Goal: Complete application form

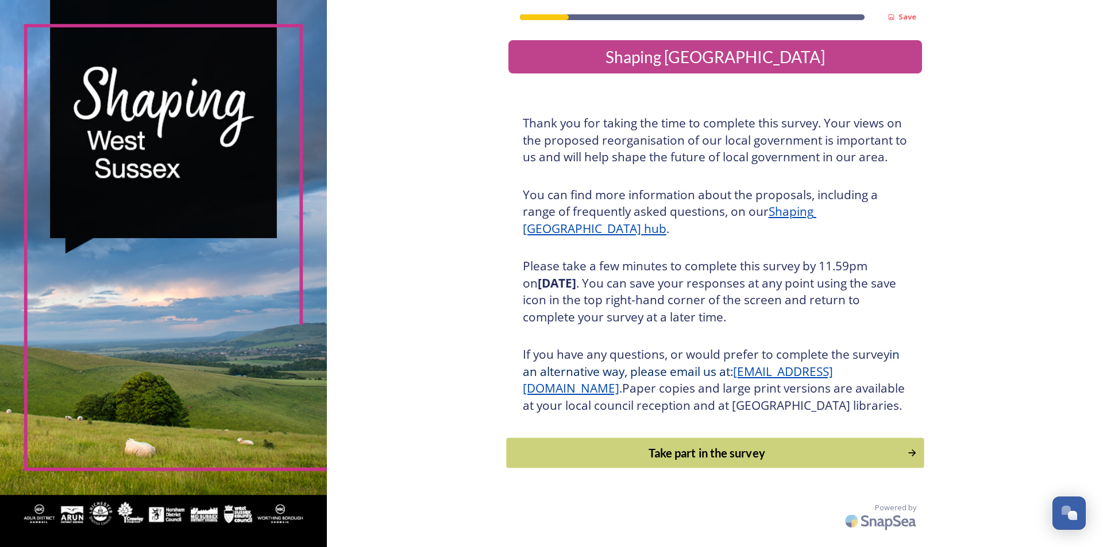
click at [709, 462] on div "Take part in the survey" at bounding box center [706, 453] width 388 height 17
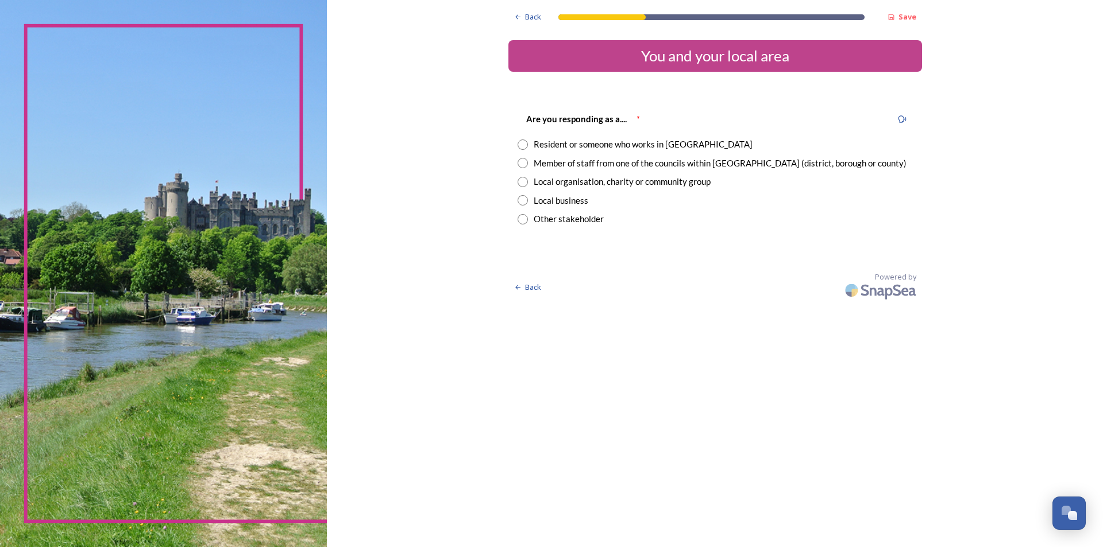
click at [528, 165] on div "Member of staff from one of the councils within [GEOGRAPHIC_DATA] (district, bo…" at bounding box center [715, 163] width 395 height 13
radio input "true"
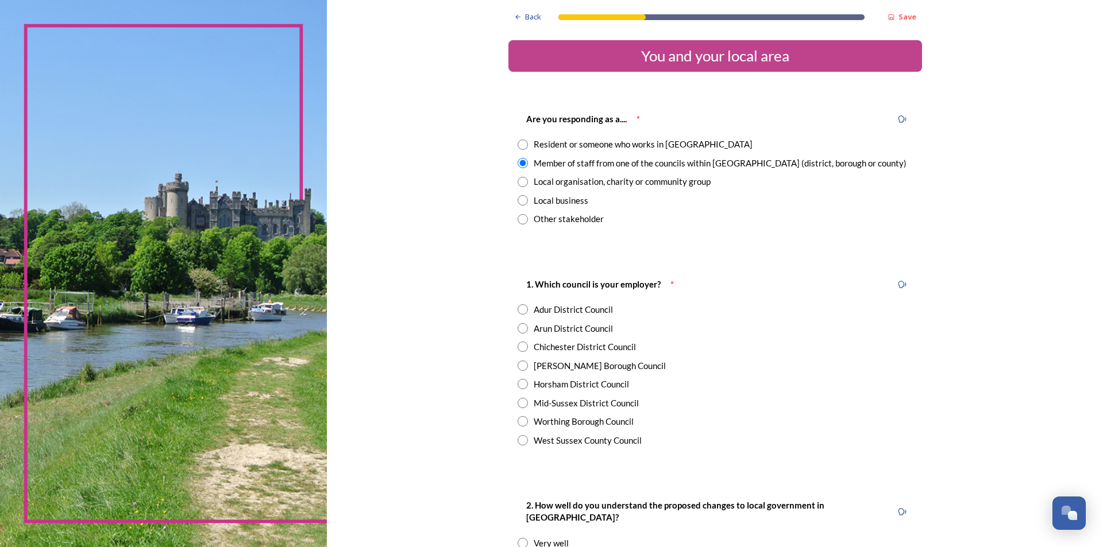
click at [538, 388] on div "Horsham District Council" at bounding box center [581, 384] width 95 height 13
radio input "true"
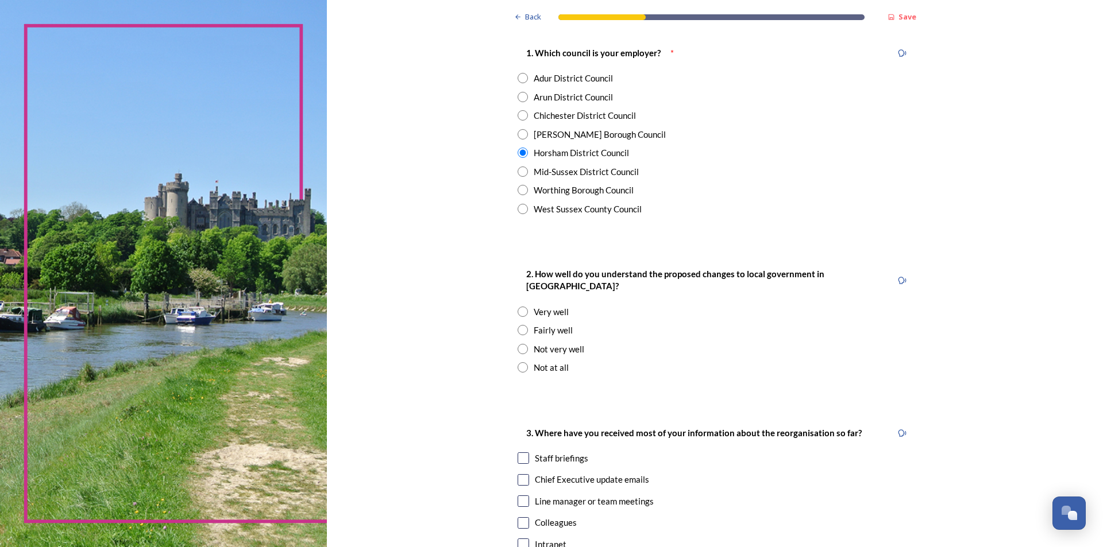
scroll to position [287, 0]
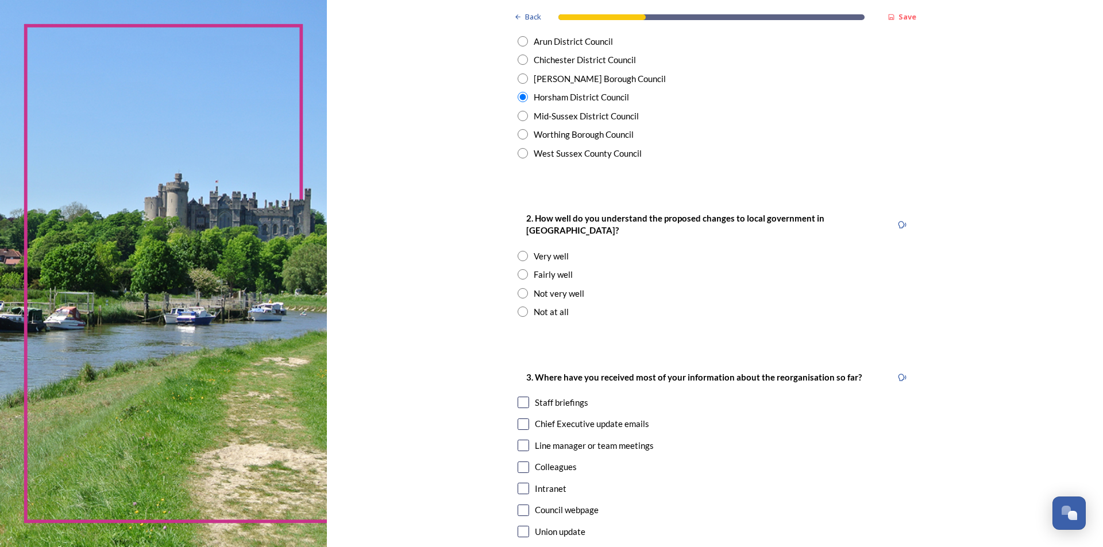
click at [524, 268] on div "Fairly well" at bounding box center [715, 274] width 395 height 13
radio input "true"
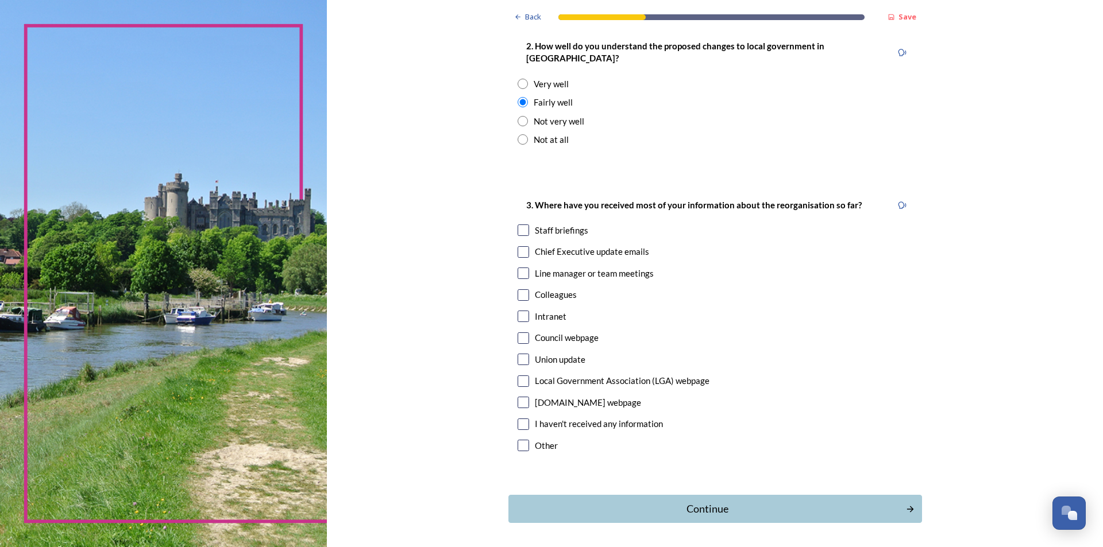
scroll to position [490, 0]
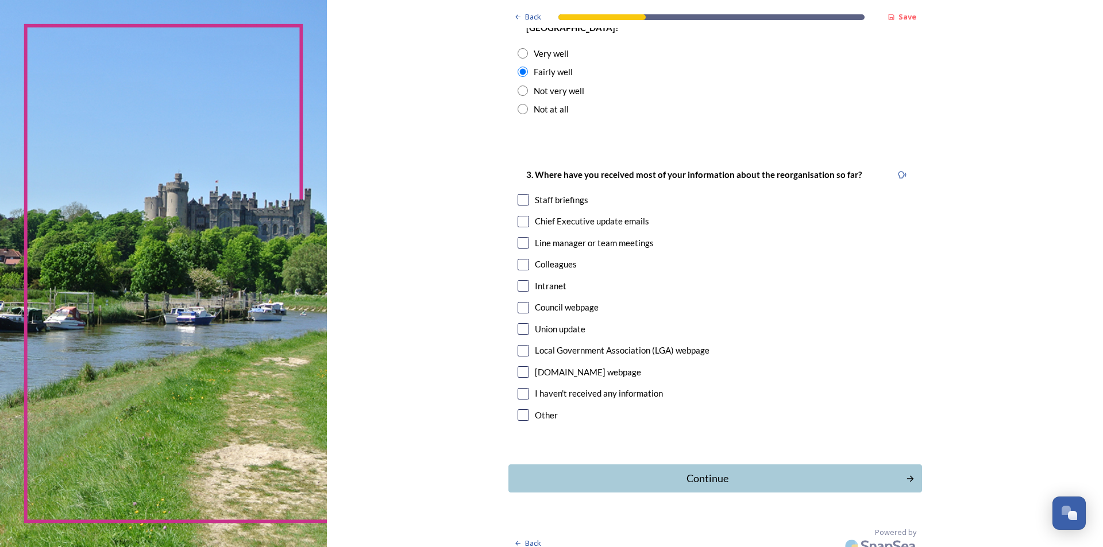
click at [522, 194] on input "checkbox" at bounding box center [523, 199] width 11 height 11
checkbox input "true"
click at [773, 471] on div "Continue" at bounding box center [706, 479] width 389 height 16
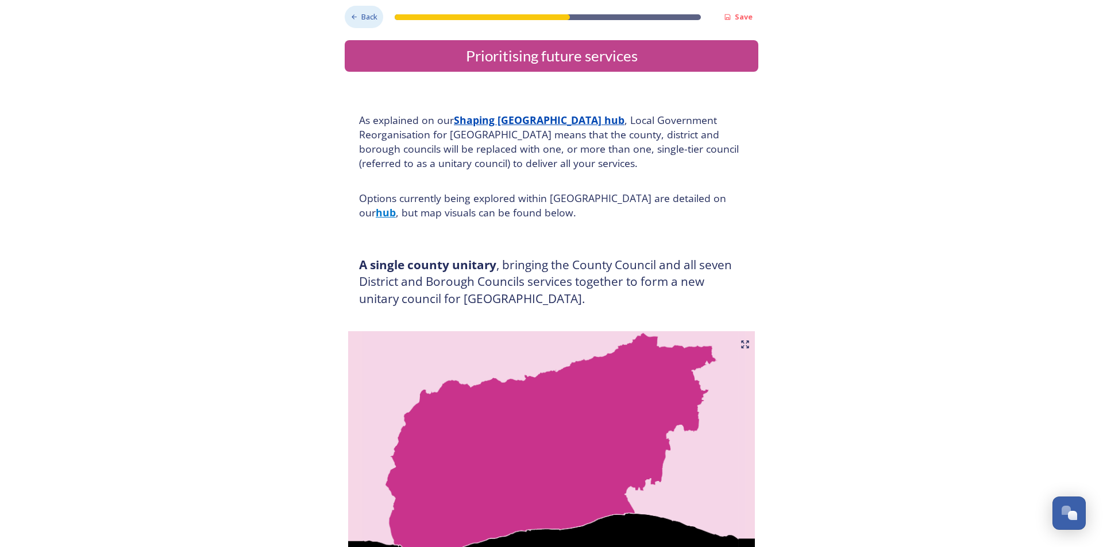
click at [366, 12] on span "Back" at bounding box center [369, 16] width 16 height 11
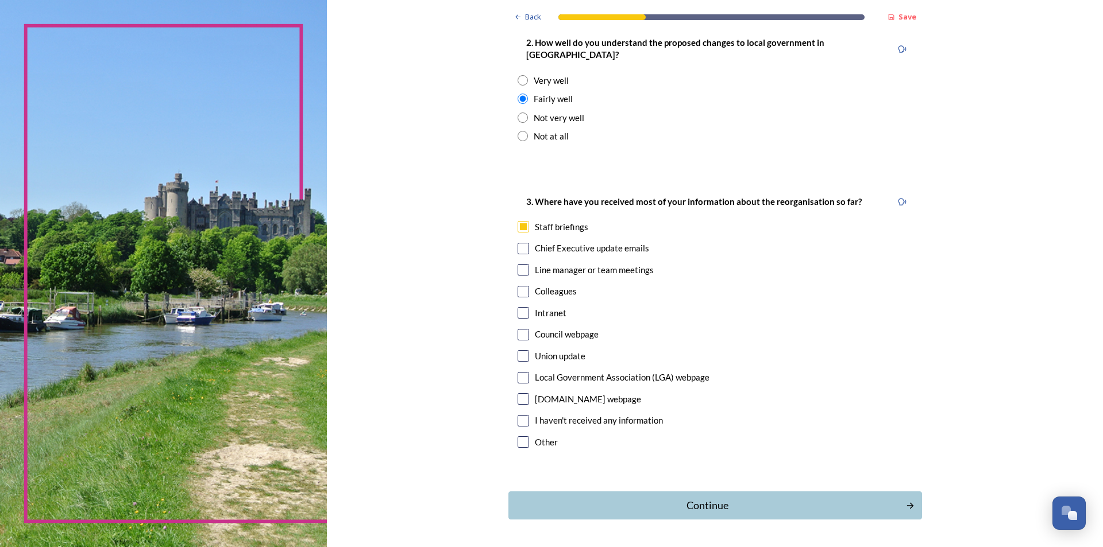
scroll to position [490, 0]
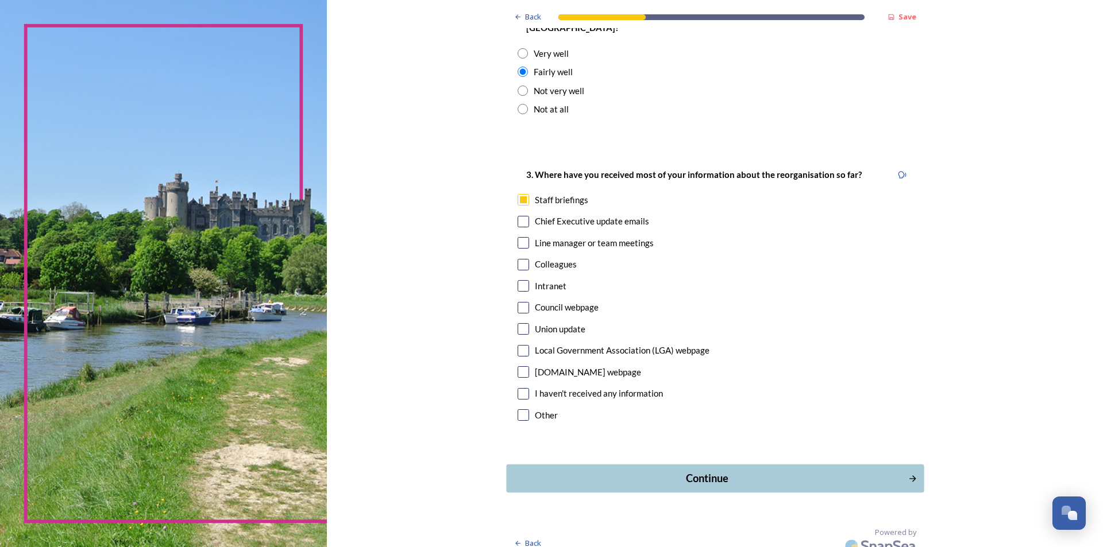
click at [781, 471] on div "Continue" at bounding box center [706, 479] width 389 height 16
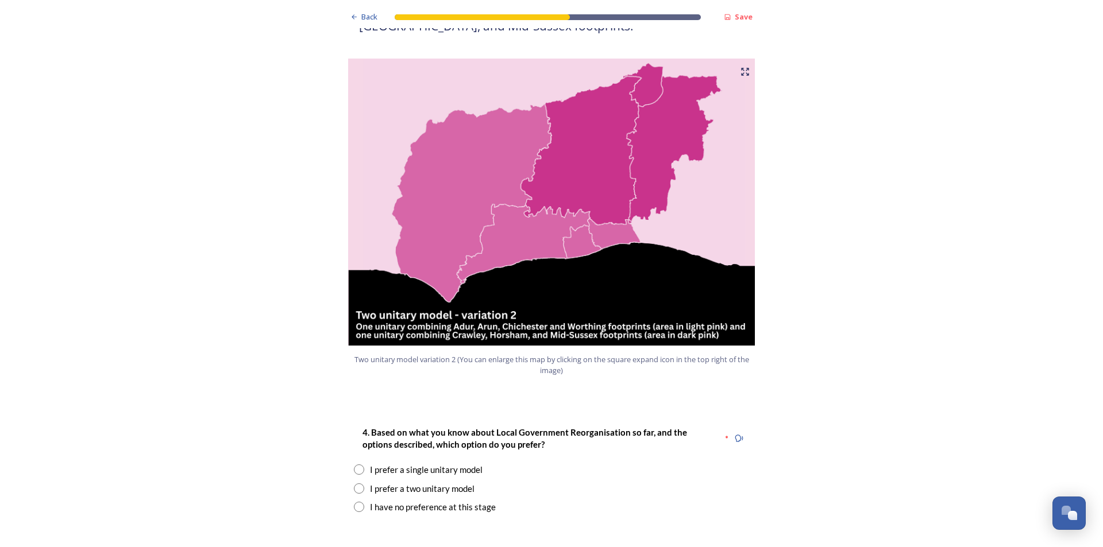
scroll to position [1264, 0]
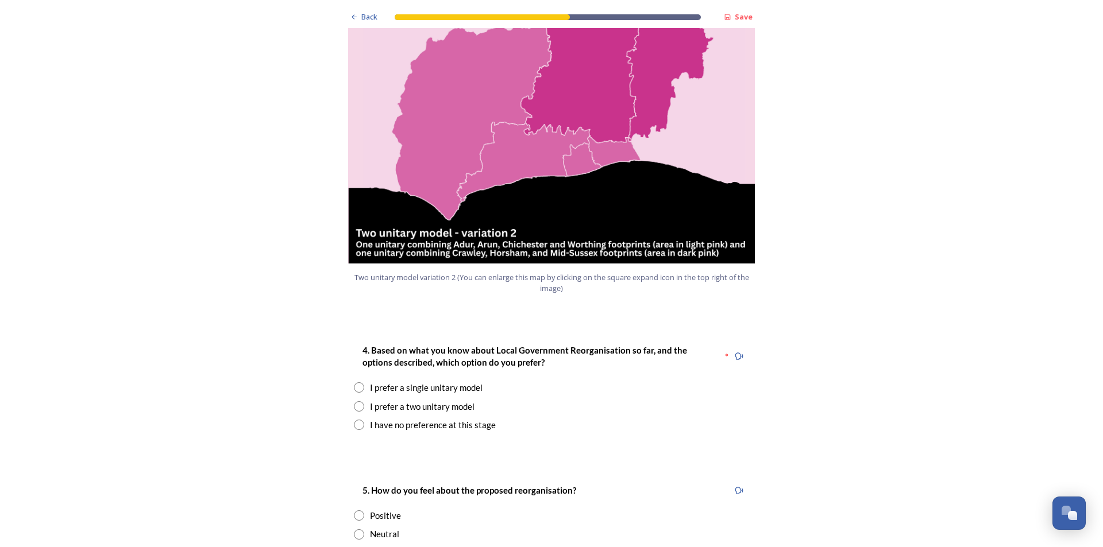
click at [354, 402] on input "radio" at bounding box center [359, 407] width 10 height 10
radio input "true"
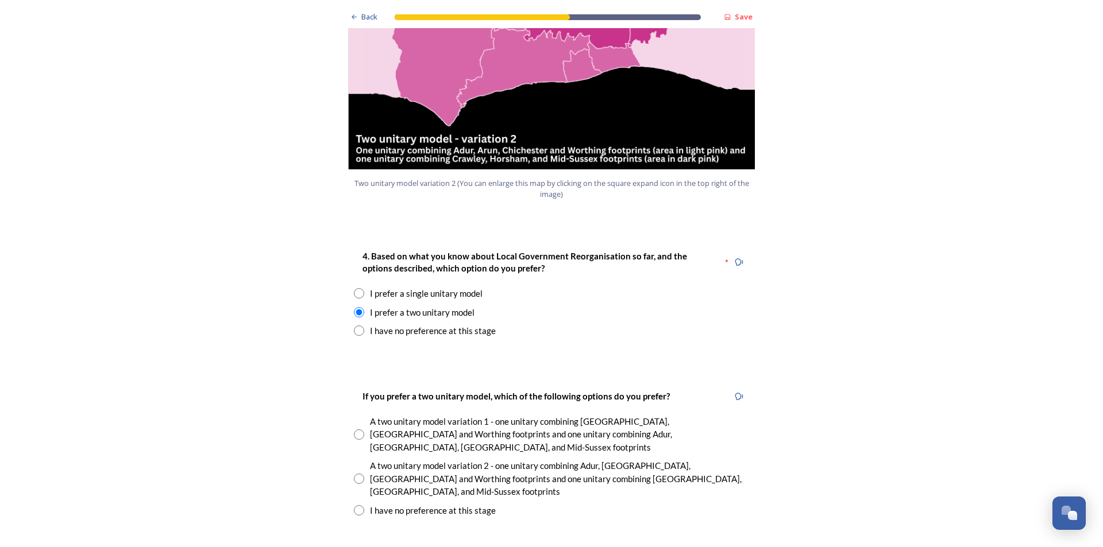
scroll to position [1436, 0]
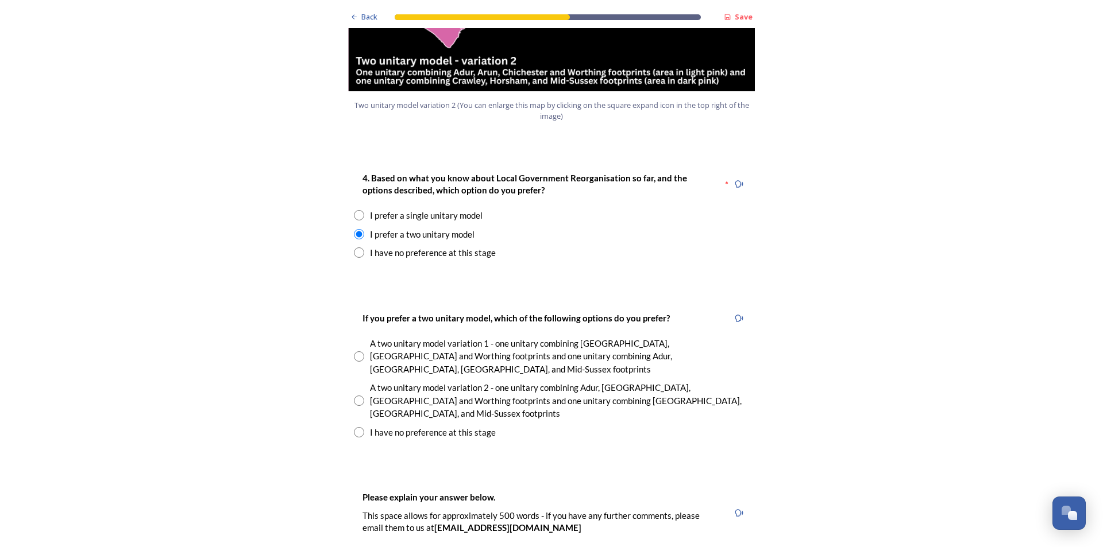
click at [354, 396] on input "radio" at bounding box center [359, 401] width 10 height 10
radio input "true"
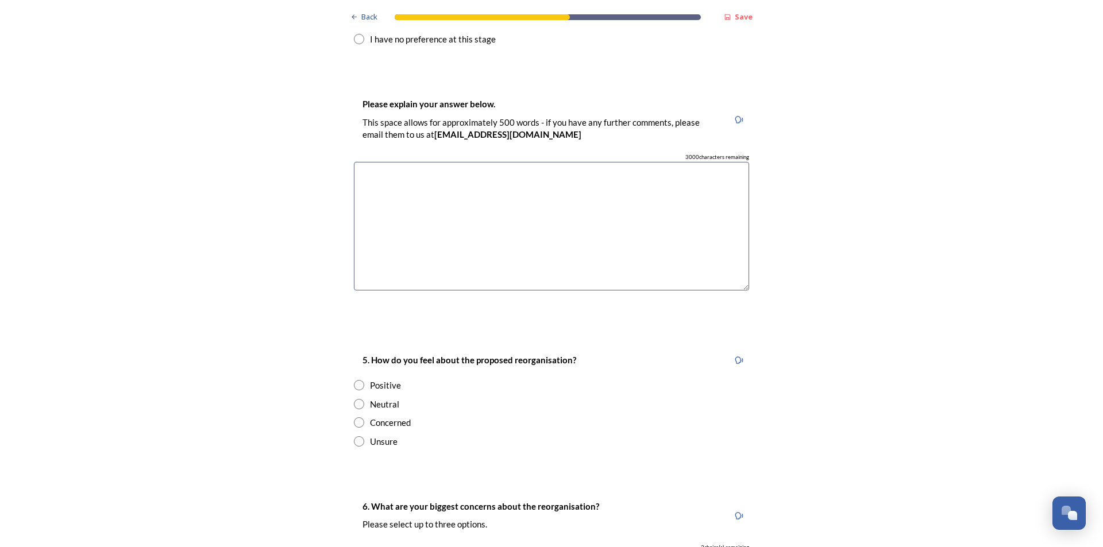
scroll to position [1838, 0]
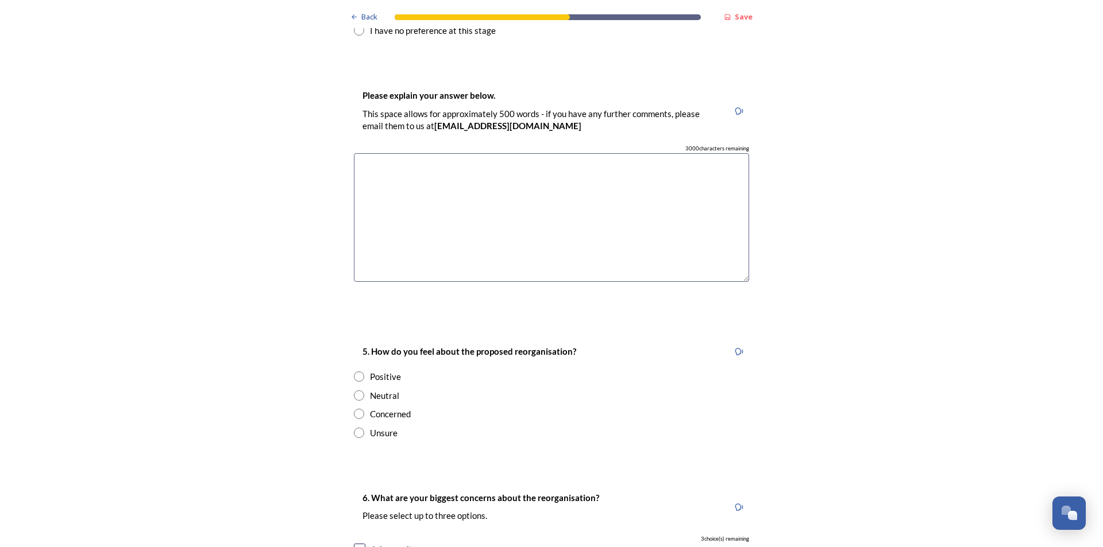
click at [354, 409] on input "radio" at bounding box center [359, 414] width 10 height 10
radio input "true"
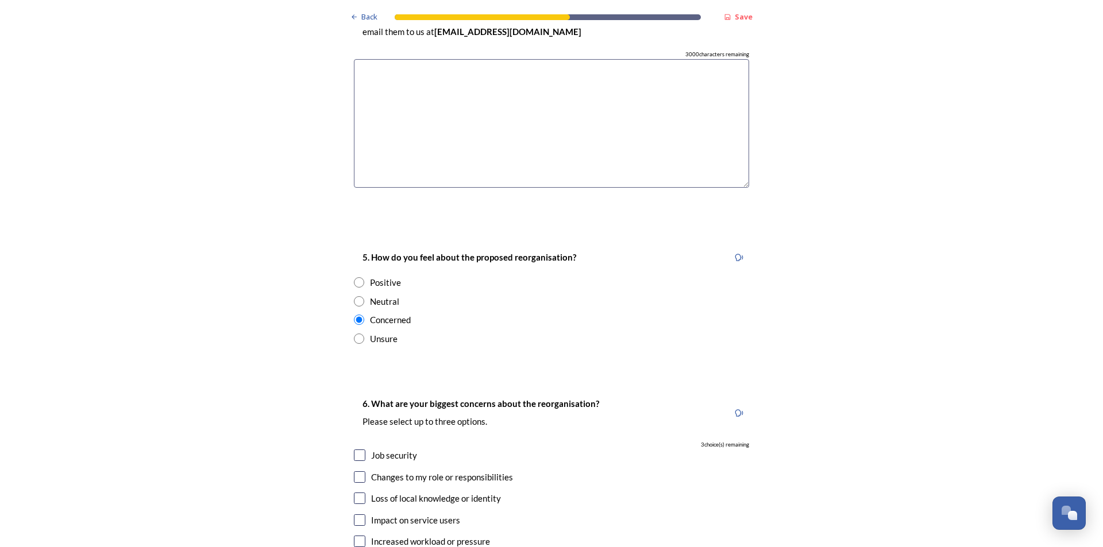
scroll to position [1953, 0]
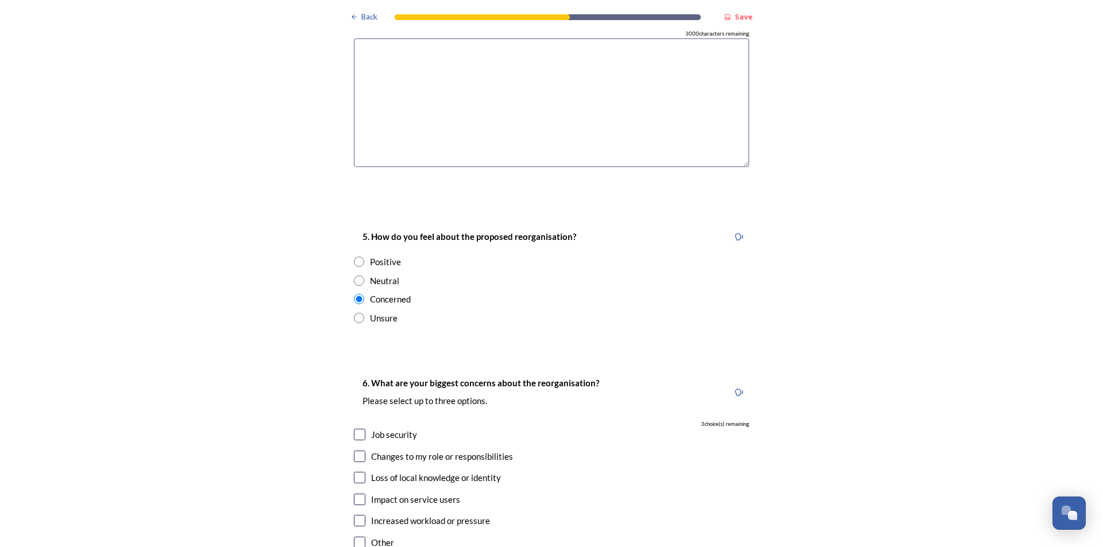
click at [355, 429] on input "checkbox" at bounding box center [359, 434] width 11 height 11
checkbox input "true"
click at [358, 494] on input "checkbox" at bounding box center [359, 499] width 11 height 11
checkbox input "true"
click at [357, 472] on input "checkbox" at bounding box center [359, 477] width 11 height 11
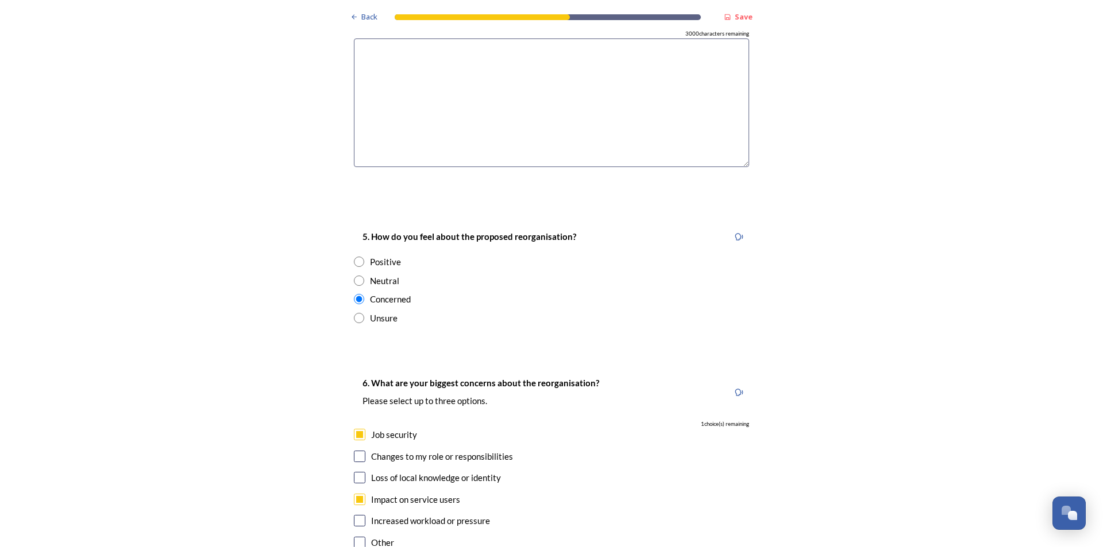
checkbox input "true"
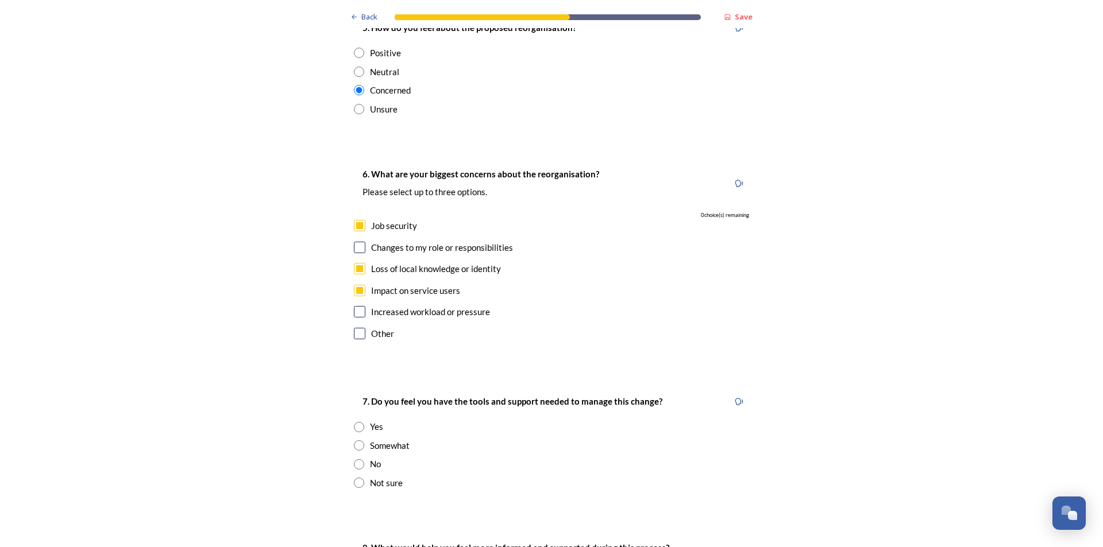
scroll to position [2183, 0]
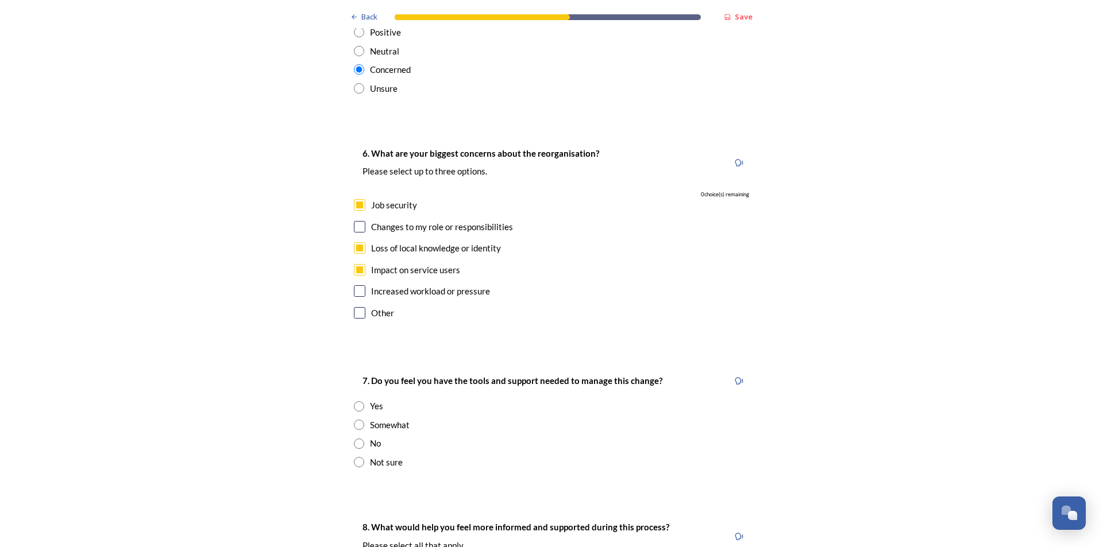
click at [355, 439] on input "radio" at bounding box center [359, 444] width 10 height 10
radio input "true"
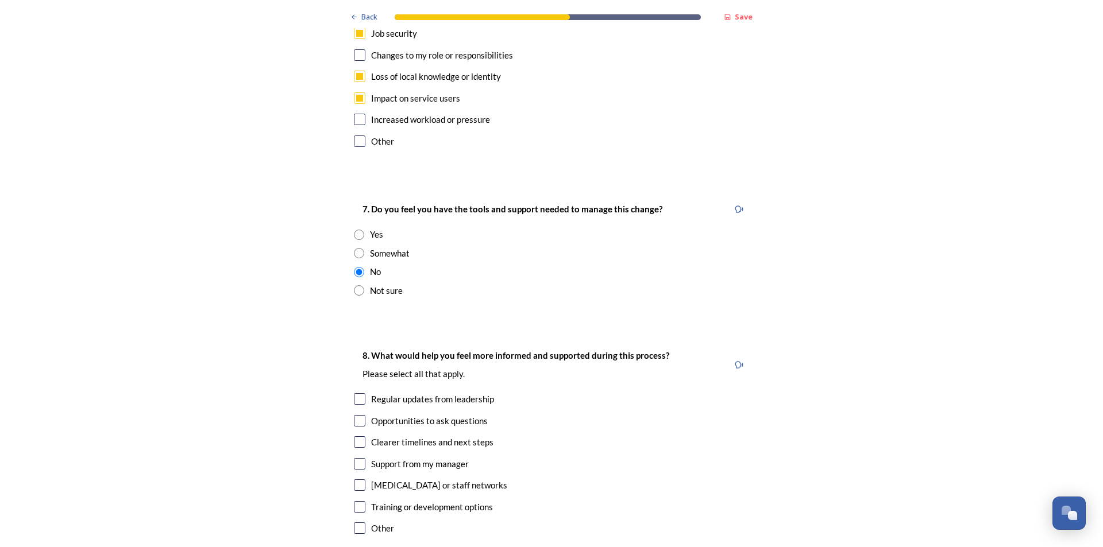
scroll to position [2355, 0]
click at [354, 479] on input "checkbox" at bounding box center [359, 484] width 11 height 11
checkbox input "true"
click at [354, 393] on input "checkbox" at bounding box center [359, 398] width 11 height 11
checkbox input "true"
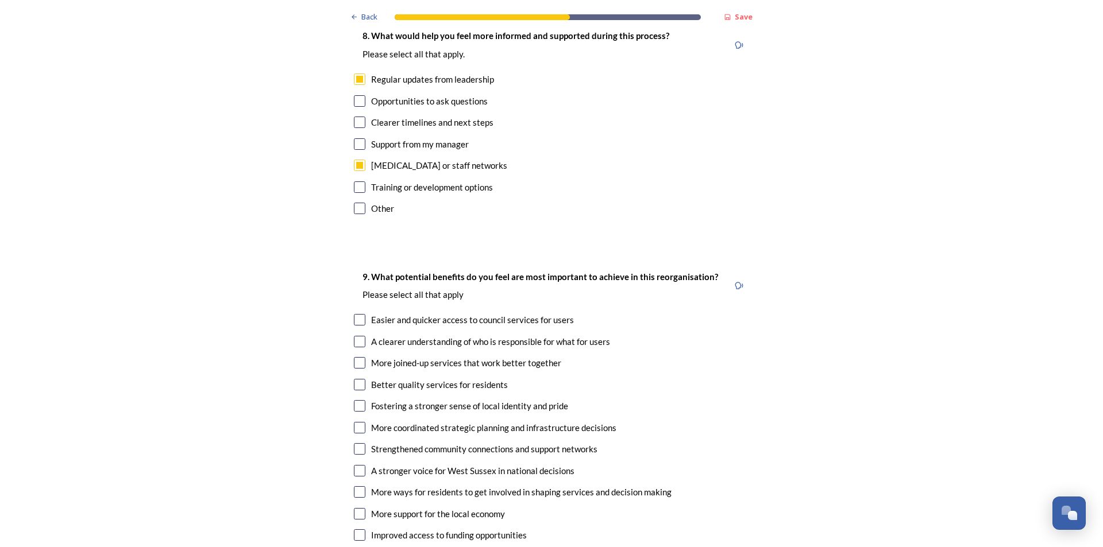
scroll to position [2700, 0]
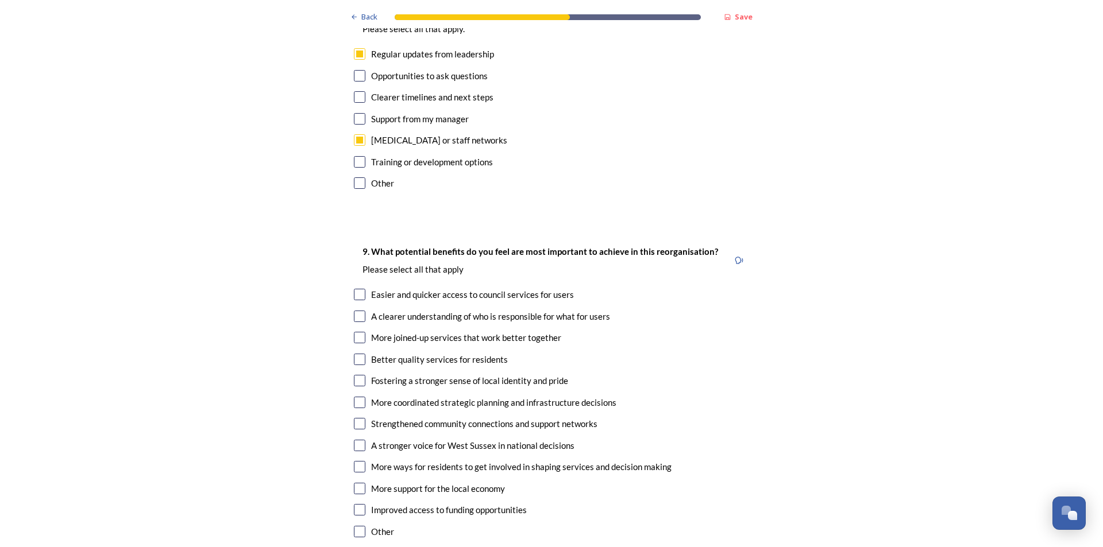
click at [357, 311] on input "checkbox" at bounding box center [359, 316] width 11 height 11
checkbox input "true"
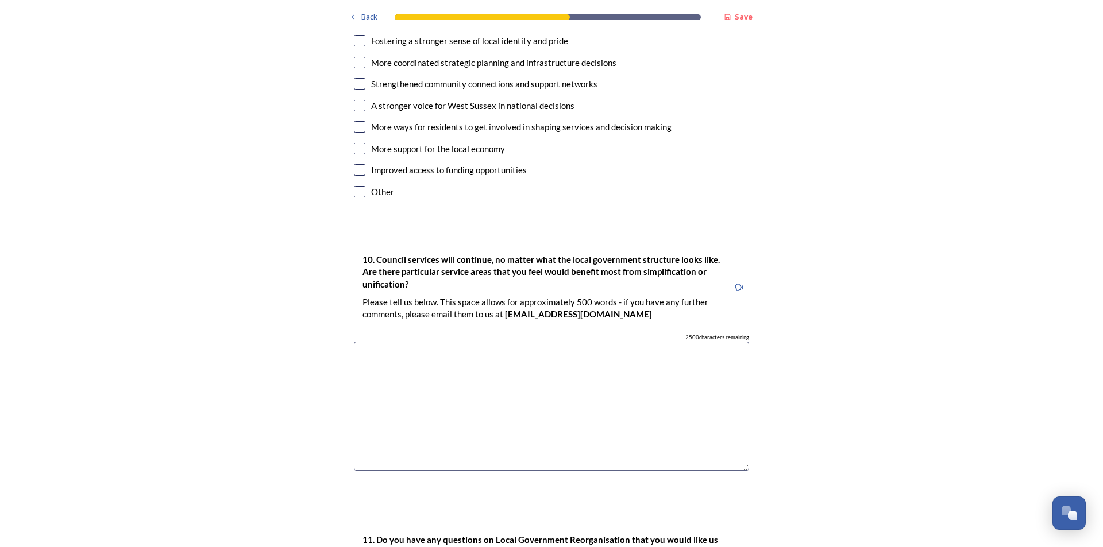
scroll to position [3044, 0]
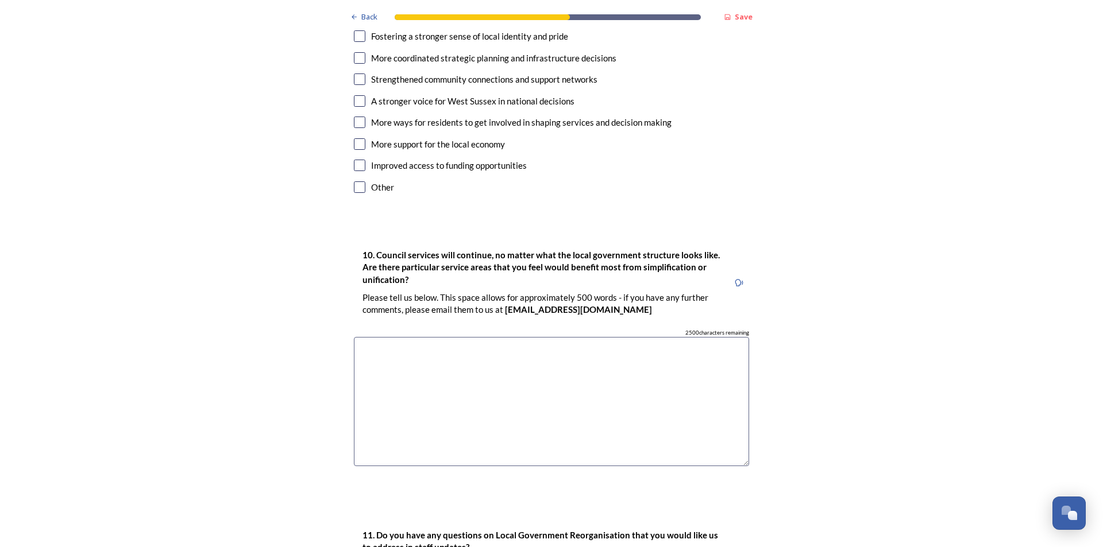
click at [375, 337] on textarea at bounding box center [551, 401] width 395 height 129
click at [444, 337] on textarea at bounding box center [551, 401] width 395 height 129
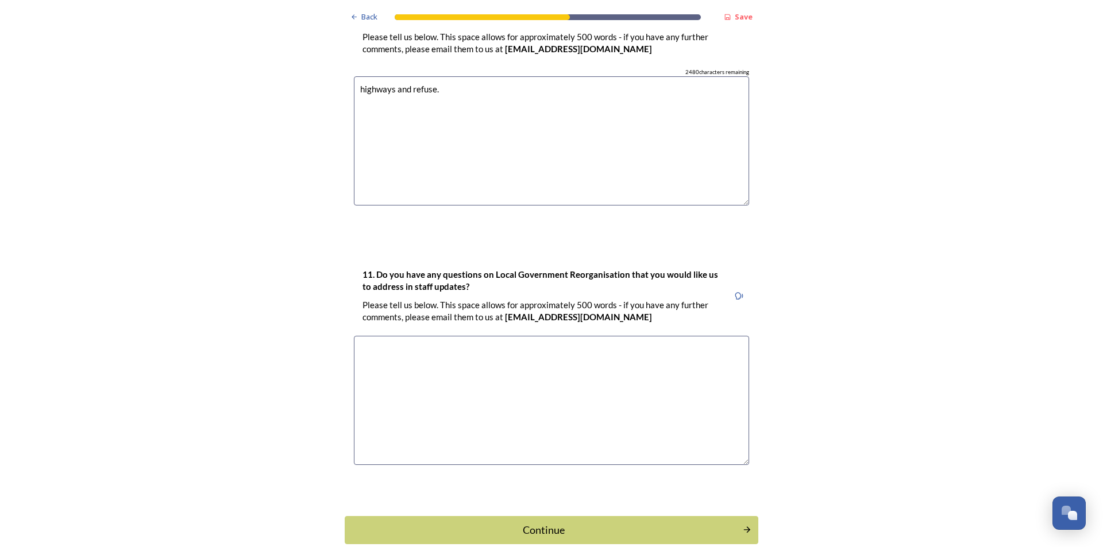
scroll to position [3309, 0]
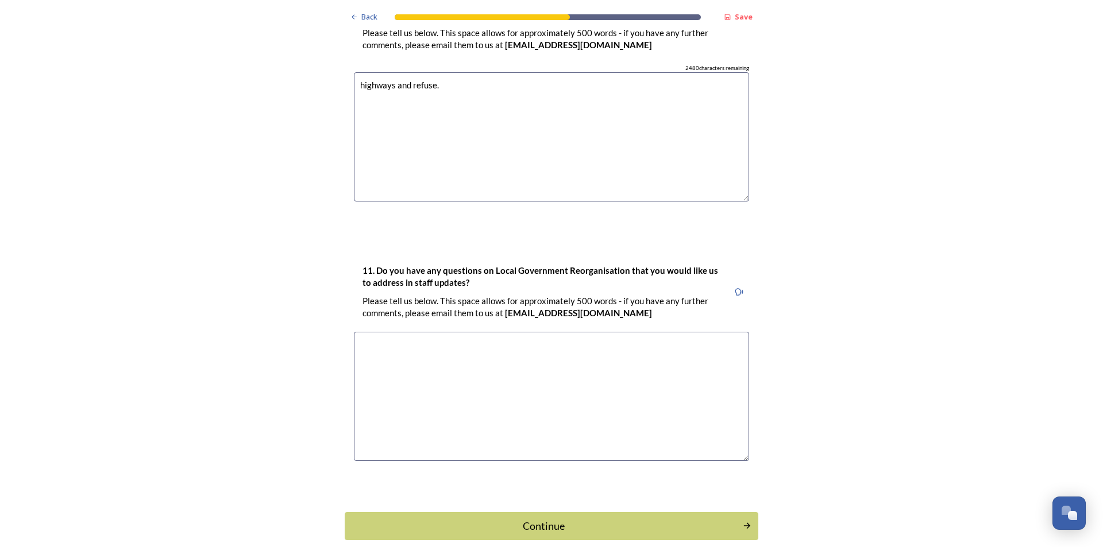
type textarea "highways and refuse."
click at [404, 332] on textarea at bounding box center [551, 396] width 395 height 129
click at [556, 518] on div "Continue" at bounding box center [543, 526] width 389 height 16
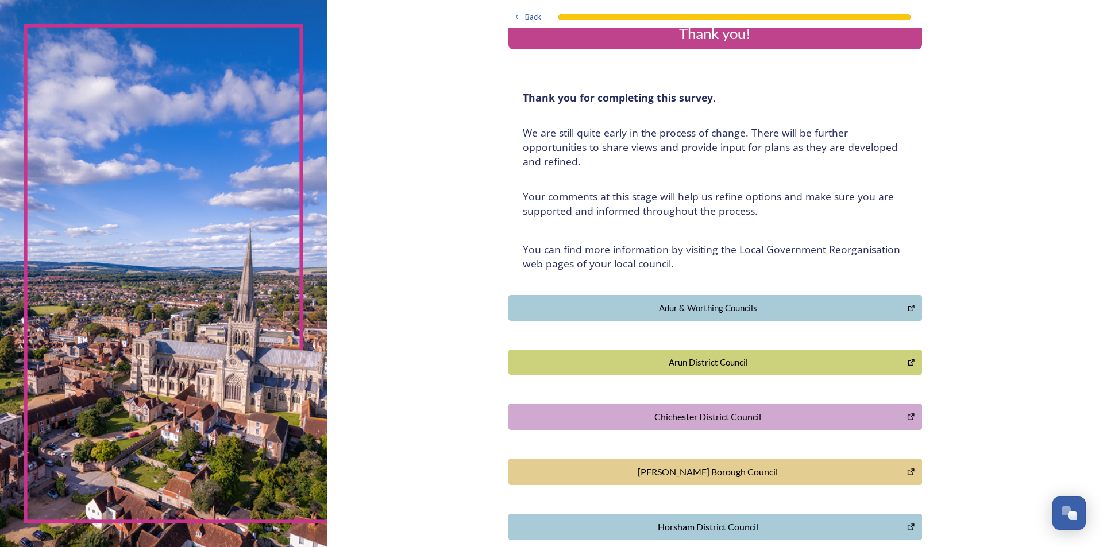
scroll to position [0, 0]
